Goal: Information Seeking & Learning: Learn about a topic

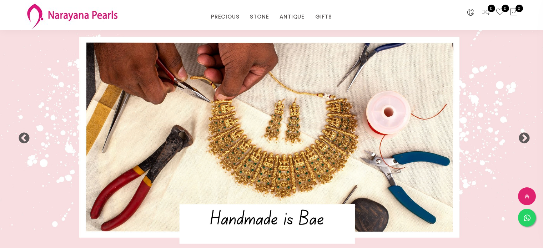
select select "INR"
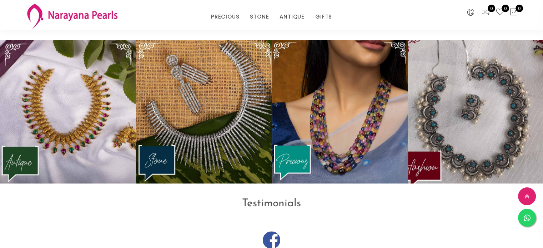
scroll to position [929, 0]
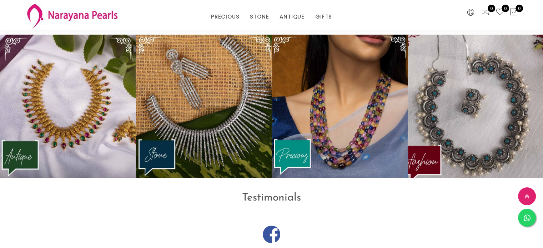
click at [451, 105] on img at bounding box center [477, 107] width 150 height 158
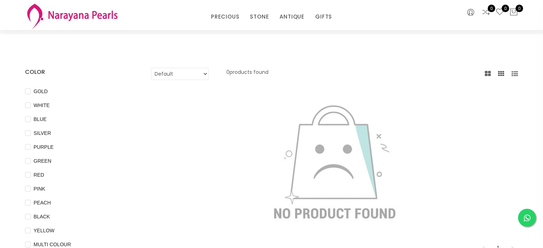
scroll to position [18, 0]
click at [224, 15] on link "PRECIOUS" at bounding box center [225, 16] width 28 height 11
click at [289, 16] on link "ANTIQUE" at bounding box center [292, 16] width 25 height 11
click at [288, 50] on link "NECKLACE" at bounding box center [312, 49] width 61 height 11
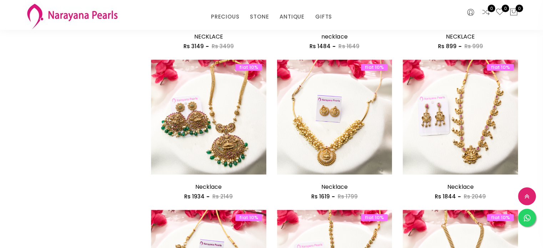
scroll to position [356, 0]
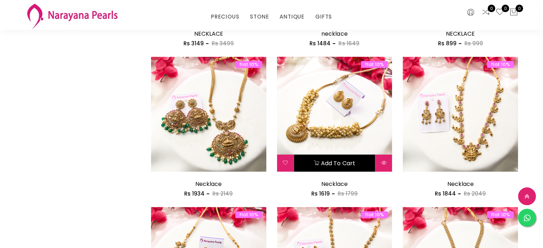
click at [350, 165] on button "Add to cart" at bounding box center [334, 163] width 81 height 17
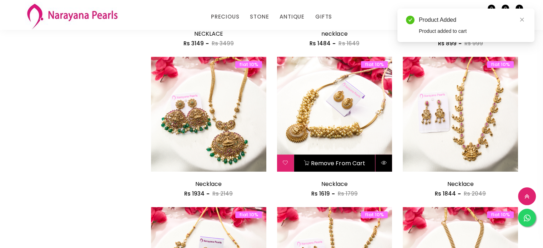
click at [384, 163] on icon at bounding box center [384, 163] width 6 height 6
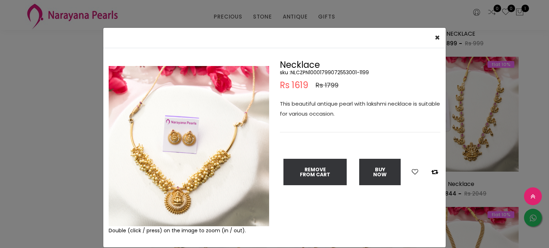
click at [173, 138] on img at bounding box center [189, 146] width 160 height 160
click at [198, 179] on img at bounding box center [189, 146] width 160 height 160
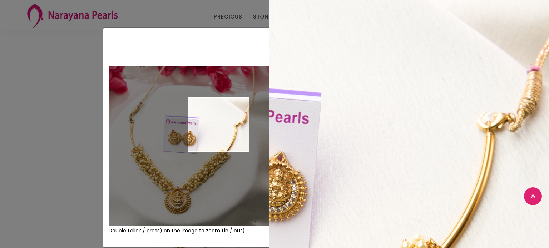
click at [216, 124] on img at bounding box center [189, 146] width 160 height 160
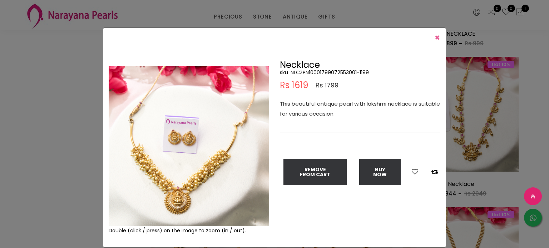
click at [435, 34] on span "×" at bounding box center [437, 38] width 5 height 12
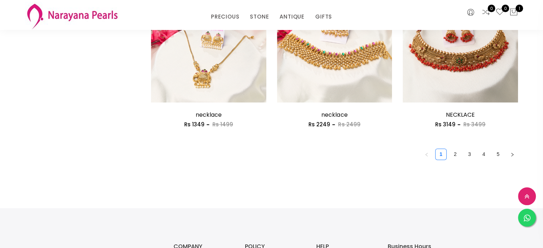
scroll to position [1027, 0]
click at [512, 153] on icon "right" at bounding box center [513, 155] width 4 height 4
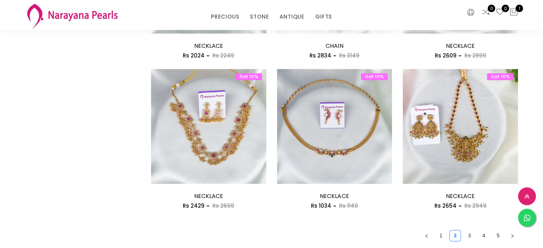
scroll to position [949, 0]
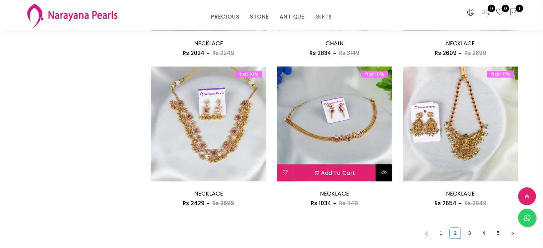
click at [387, 171] on button at bounding box center [384, 172] width 17 height 17
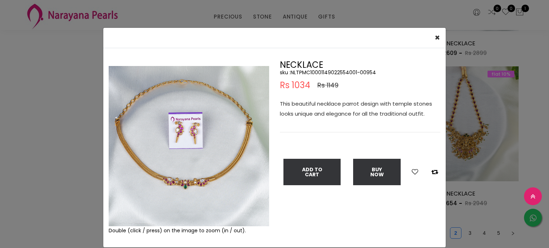
click at [163, 179] on img at bounding box center [189, 146] width 160 height 160
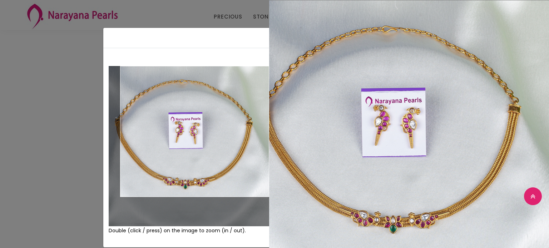
click at [59, 70] on div "× Close Double (click / press) on the image to zoom (in / out). NECKLACE sku : …" at bounding box center [274, 124] width 549 height 248
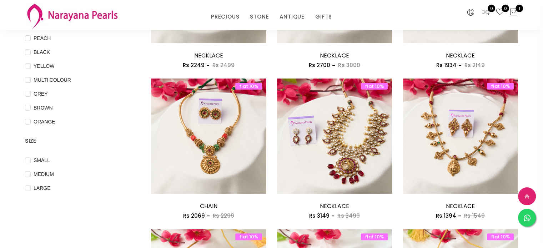
scroll to position [183, 0]
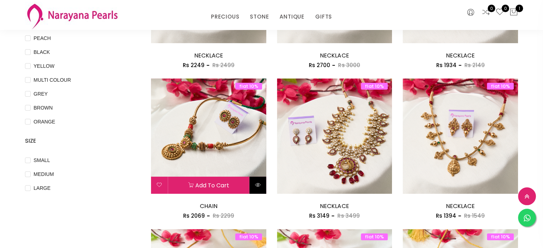
click at [256, 185] on icon at bounding box center [258, 185] width 6 height 6
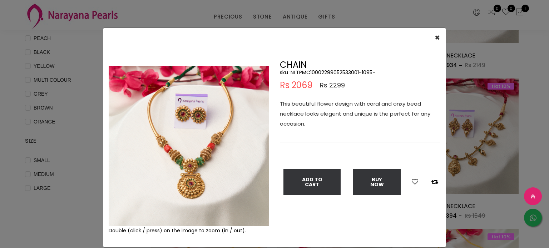
click at [197, 171] on img at bounding box center [189, 146] width 160 height 160
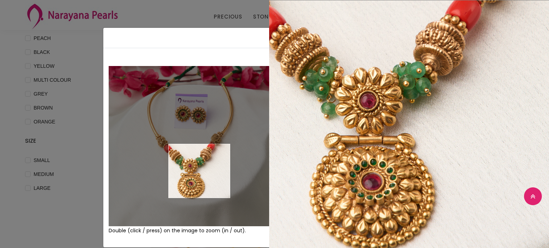
click at [197, 171] on img at bounding box center [189, 146] width 160 height 160
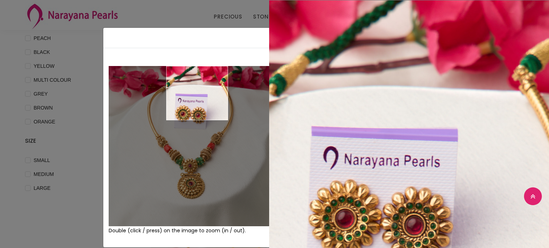
click at [99, 145] on div "× Close Double (click / press) on the image to zoom (in / out). CHAIN sku : NLT…" at bounding box center [274, 124] width 549 height 248
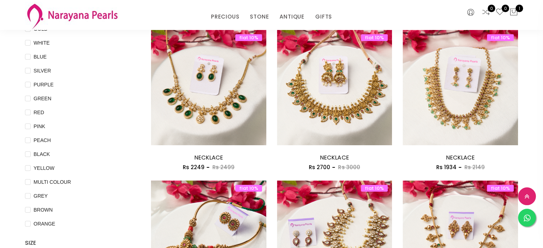
scroll to position [80, 0]
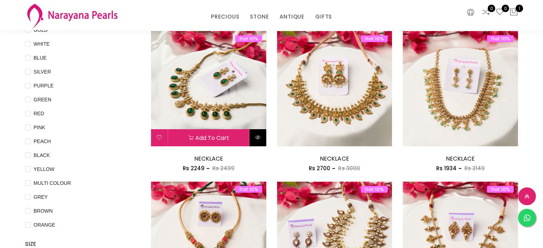
click at [256, 137] on icon at bounding box center [258, 138] width 6 height 6
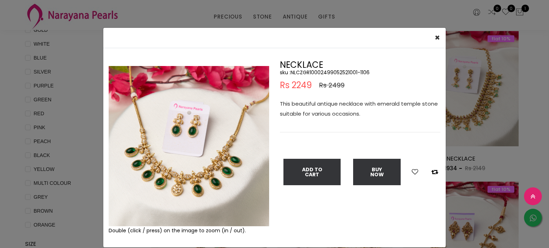
click at [220, 130] on img at bounding box center [189, 146] width 160 height 160
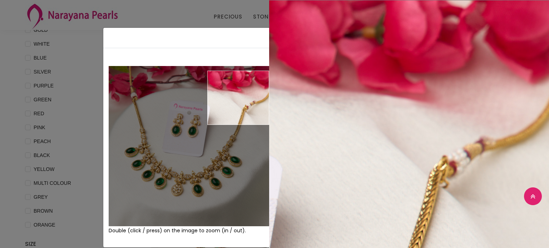
click at [93, 30] on div "× Close Double (click / press) on the image to zoom (in / out). NECKLACE sku : …" at bounding box center [274, 124] width 549 height 248
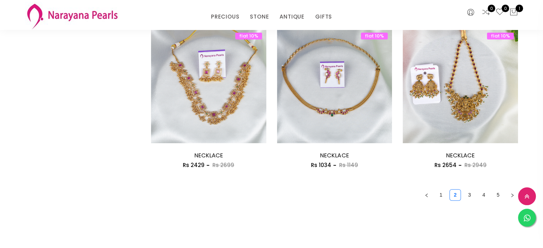
scroll to position [987, 0]
click at [466, 196] on link "3" at bounding box center [470, 194] width 11 height 11
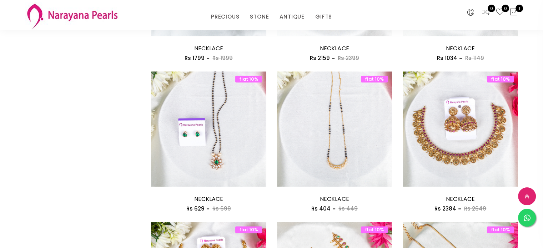
scroll to position [793, 0]
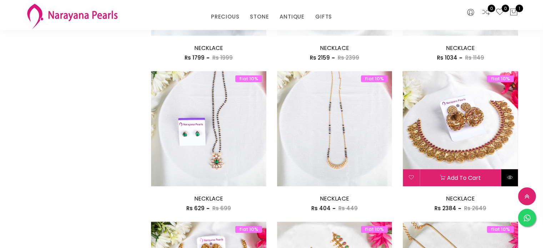
click at [509, 175] on icon at bounding box center [510, 178] width 6 height 6
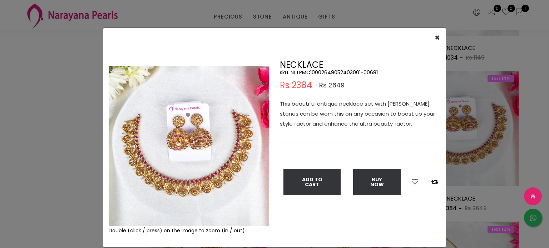
click at [224, 169] on img at bounding box center [189, 146] width 160 height 160
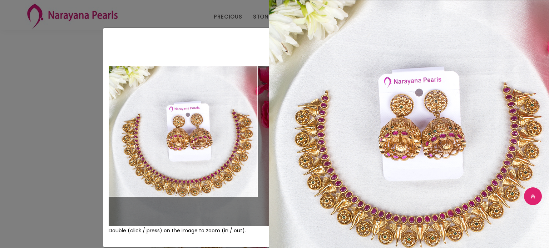
click at [56, 67] on div "× Close Double (click / press) on the image to zoom (in / out). NECKLACE sku : …" at bounding box center [274, 124] width 549 height 248
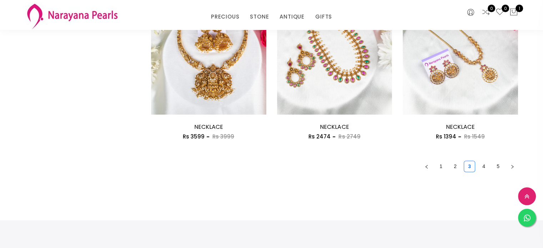
scroll to position [1015, 0]
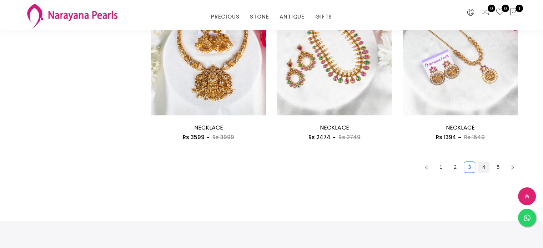
click at [485, 168] on link "4" at bounding box center [484, 167] width 11 height 11
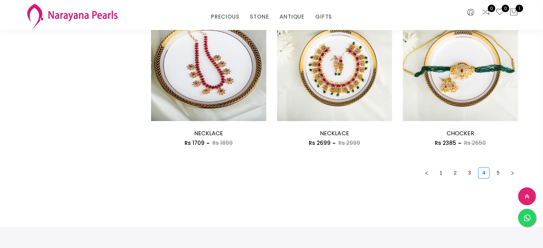
scroll to position [1035, 0]
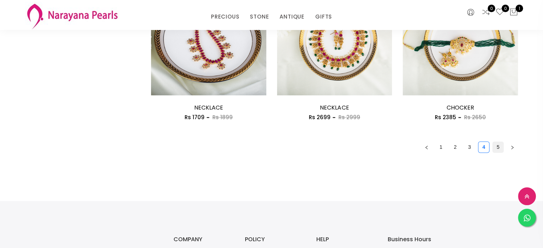
click at [499, 149] on link "5" at bounding box center [498, 147] width 11 height 11
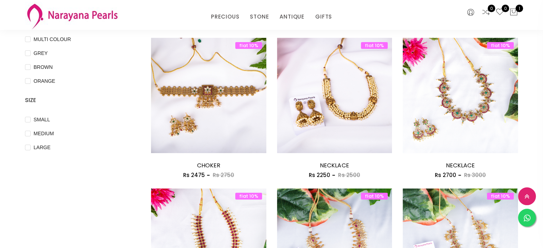
scroll to position [139, 0]
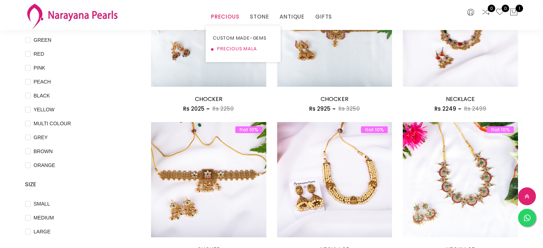
click at [239, 52] on link "PRECIOUS MALA" at bounding box center [243, 49] width 61 height 11
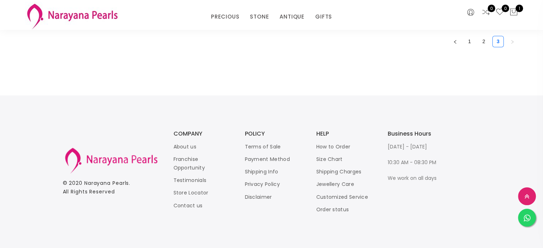
scroll to position [1142, 0]
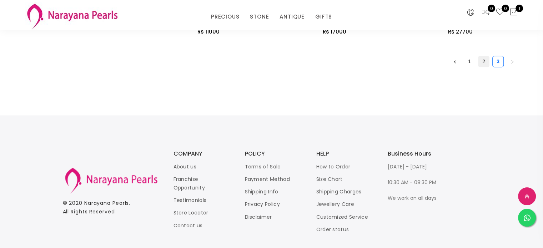
click at [483, 63] on link "2" at bounding box center [484, 61] width 11 height 11
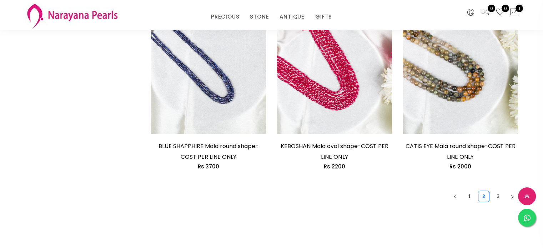
scroll to position [1061, 0]
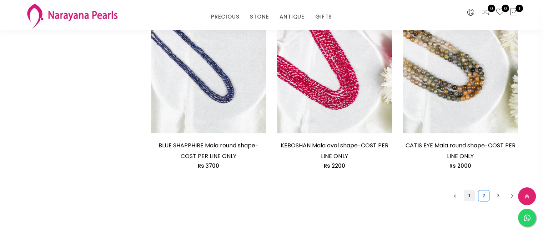
click at [471, 190] on link "1" at bounding box center [470, 195] width 11 height 11
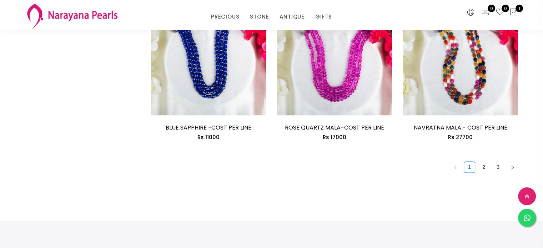
scroll to position [1031, 0]
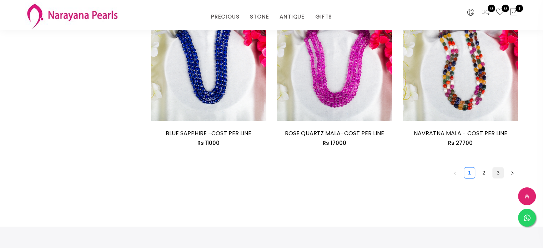
click at [500, 175] on link "3" at bounding box center [498, 173] width 11 height 11
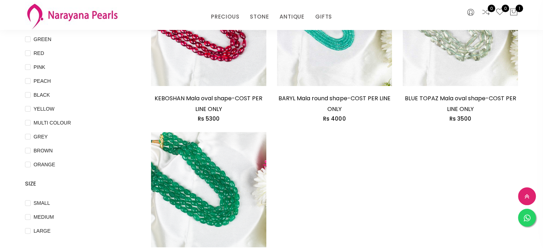
scroll to position [139, 0]
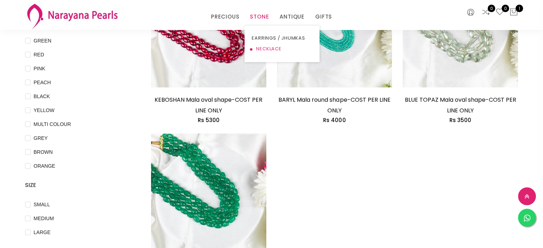
click at [262, 44] on link "NECKLACE" at bounding box center [282, 49] width 61 height 11
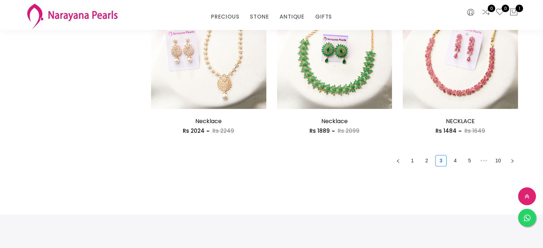
scroll to position [1031, 0]
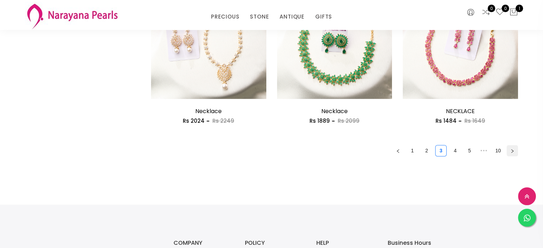
click at [513, 151] on icon "right" at bounding box center [513, 151] width 4 height 4
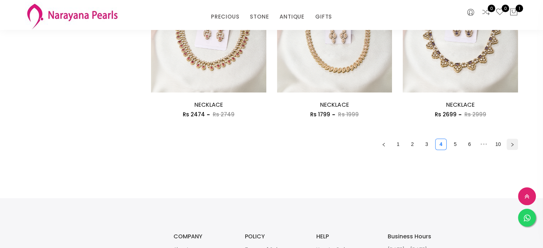
scroll to position [1038, 0]
click at [512, 143] on icon "right" at bounding box center [513, 145] width 4 height 4
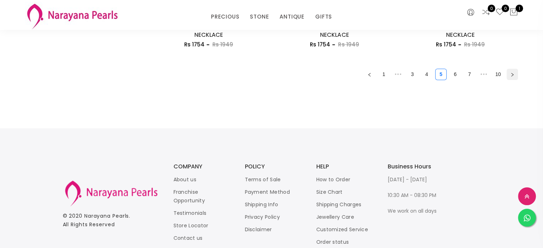
scroll to position [1103, 0]
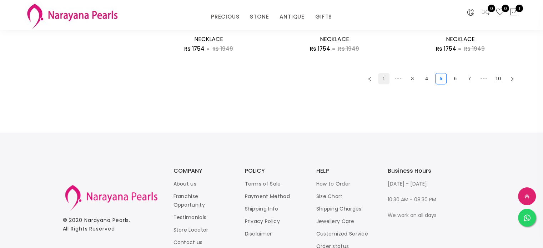
click at [382, 78] on link "1" at bounding box center [384, 78] width 11 height 11
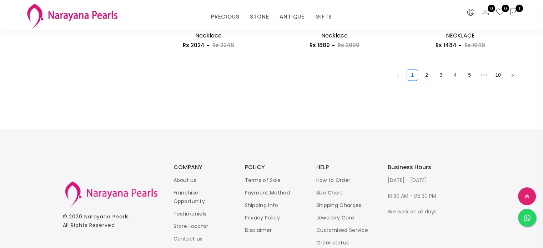
scroll to position [1120, 0]
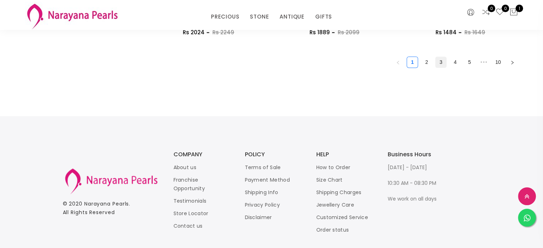
click at [441, 61] on link "3" at bounding box center [441, 62] width 11 height 11
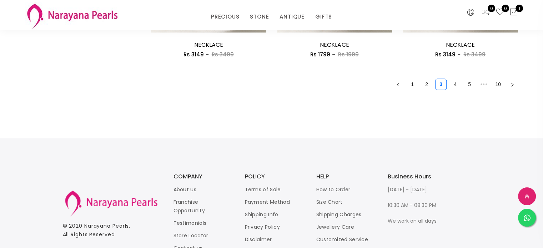
scroll to position [1141, 0]
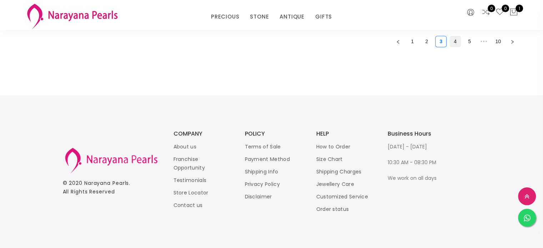
click at [456, 41] on link "4" at bounding box center [455, 41] width 11 height 11
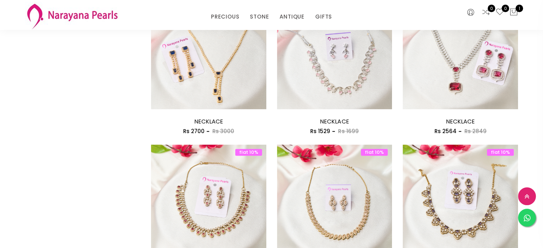
scroll to position [1056, 0]
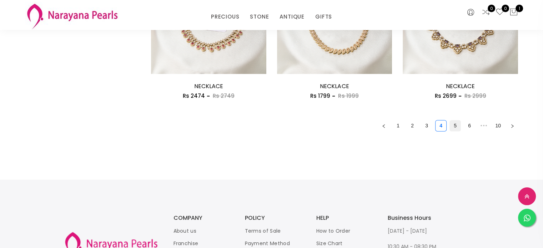
click at [458, 120] on link "5" at bounding box center [455, 125] width 11 height 11
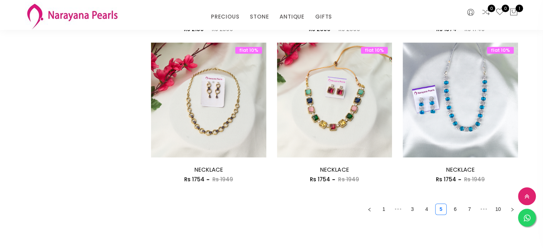
scroll to position [997, 0]
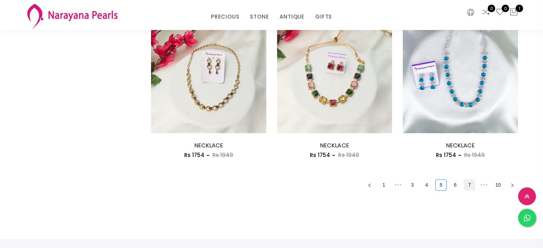
click at [466, 184] on link "7" at bounding box center [470, 185] width 11 height 11
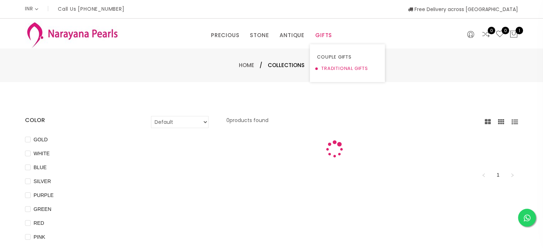
click at [343, 66] on link "TRADITIONAL GIFTS" at bounding box center [347, 68] width 61 height 11
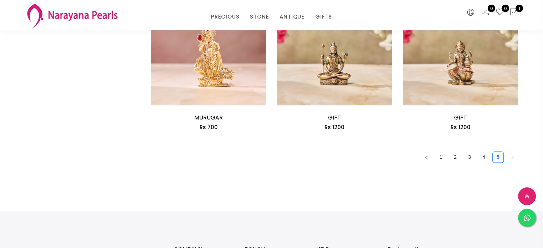
scroll to position [1026, 0]
click at [452, 158] on link "2" at bounding box center [455, 156] width 11 height 11
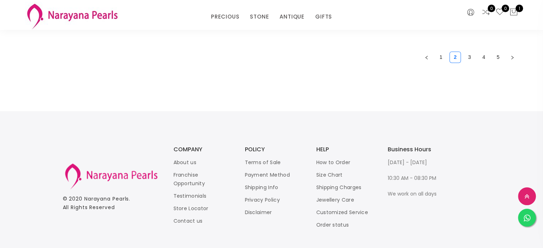
scroll to position [1141, 0]
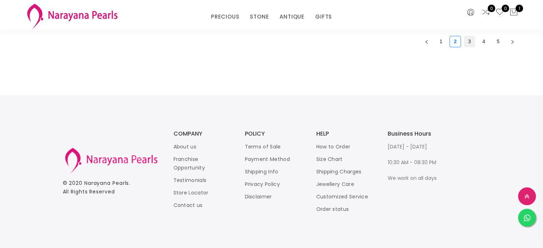
click at [466, 43] on link "3" at bounding box center [470, 41] width 11 height 11
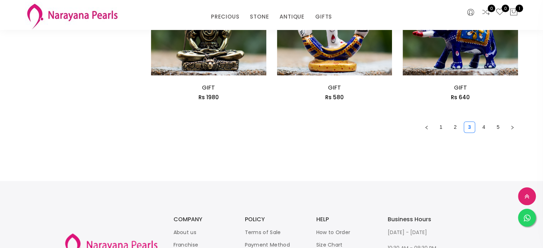
scroll to position [1057, 0]
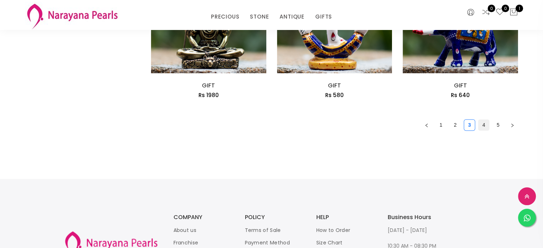
click at [484, 123] on link "4" at bounding box center [484, 125] width 11 height 11
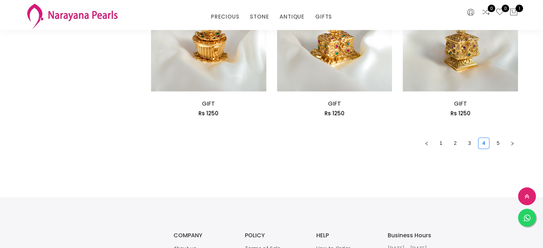
scroll to position [1048, 0]
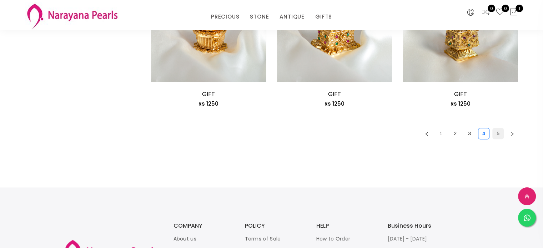
click at [497, 137] on link "5" at bounding box center [498, 133] width 11 height 11
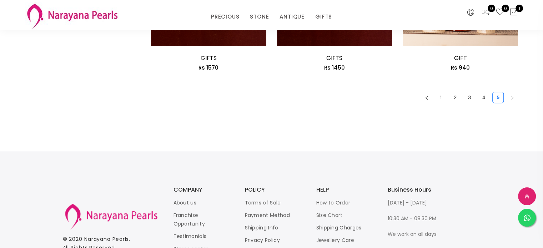
scroll to position [527, 0]
